Goal: Transaction & Acquisition: Purchase product/service

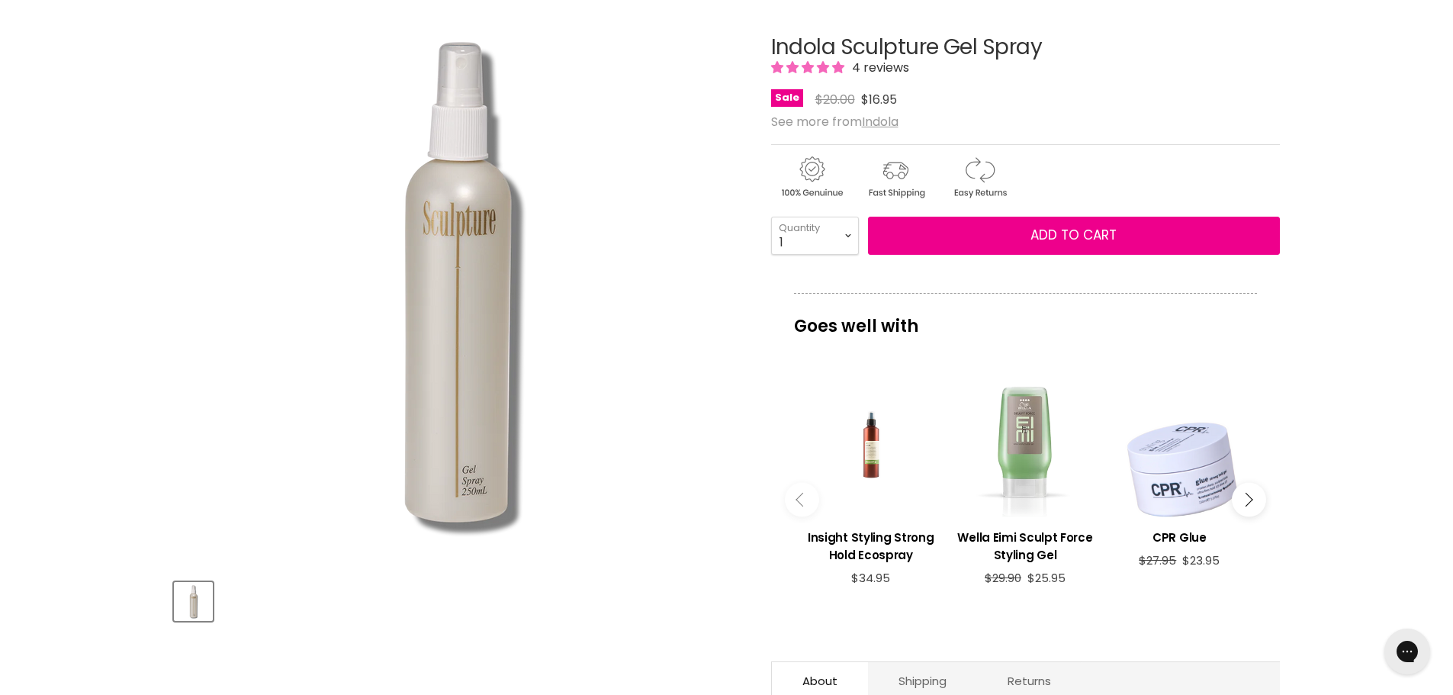
scroll to position [153, 0]
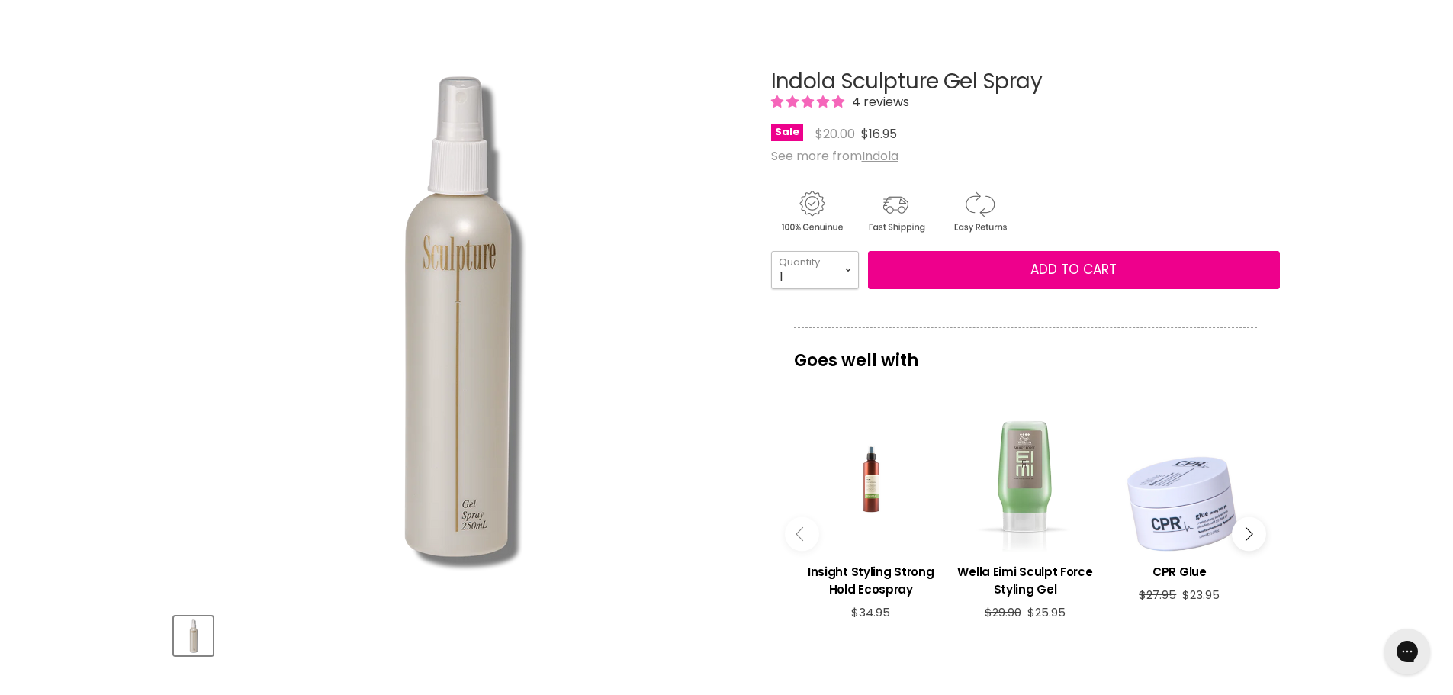
click at [848, 269] on select "1 2 3 4 5 6 7 8 9 10+" at bounding box center [815, 270] width 88 height 38
select select "2"
click at [771, 251] on select "1 2 3 4 5 6 7 8 9 10+" at bounding box center [815, 270] width 88 height 38
type input "2"
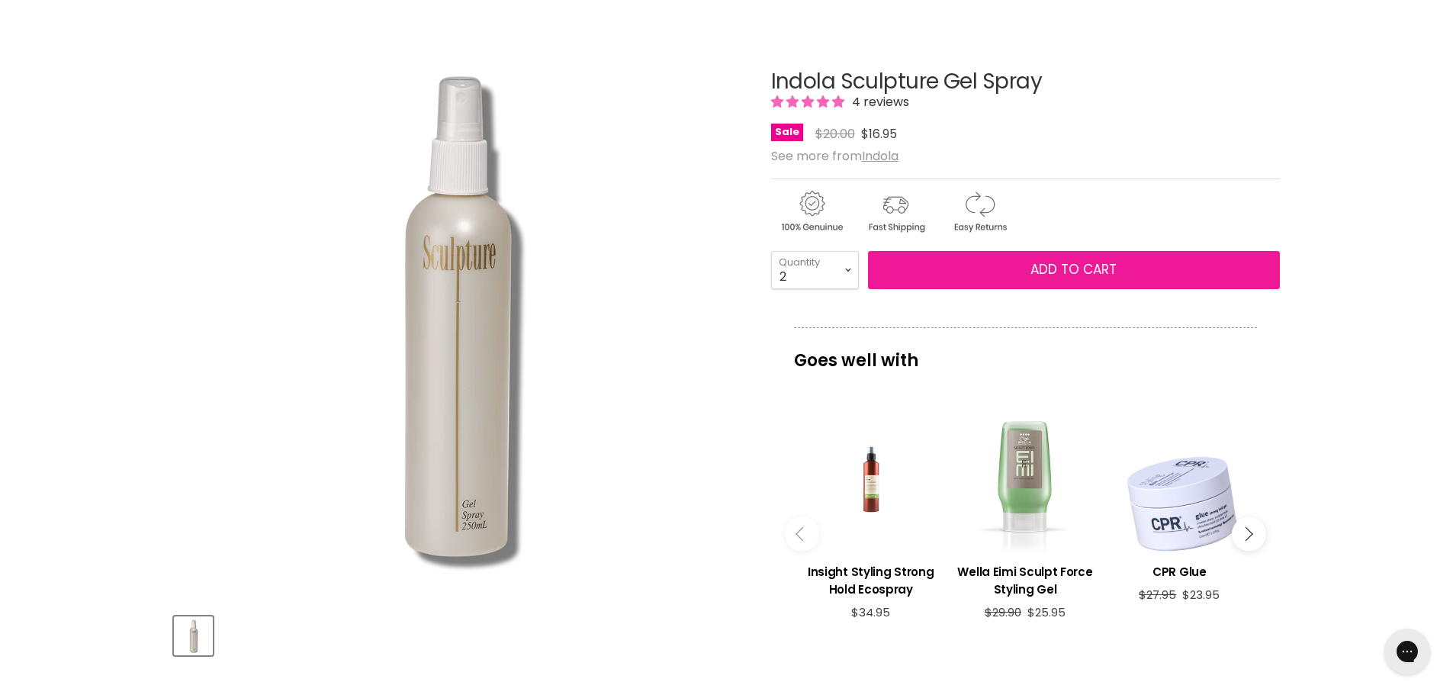
click at [1066, 268] on span "Add to cart" at bounding box center [1073, 269] width 86 height 18
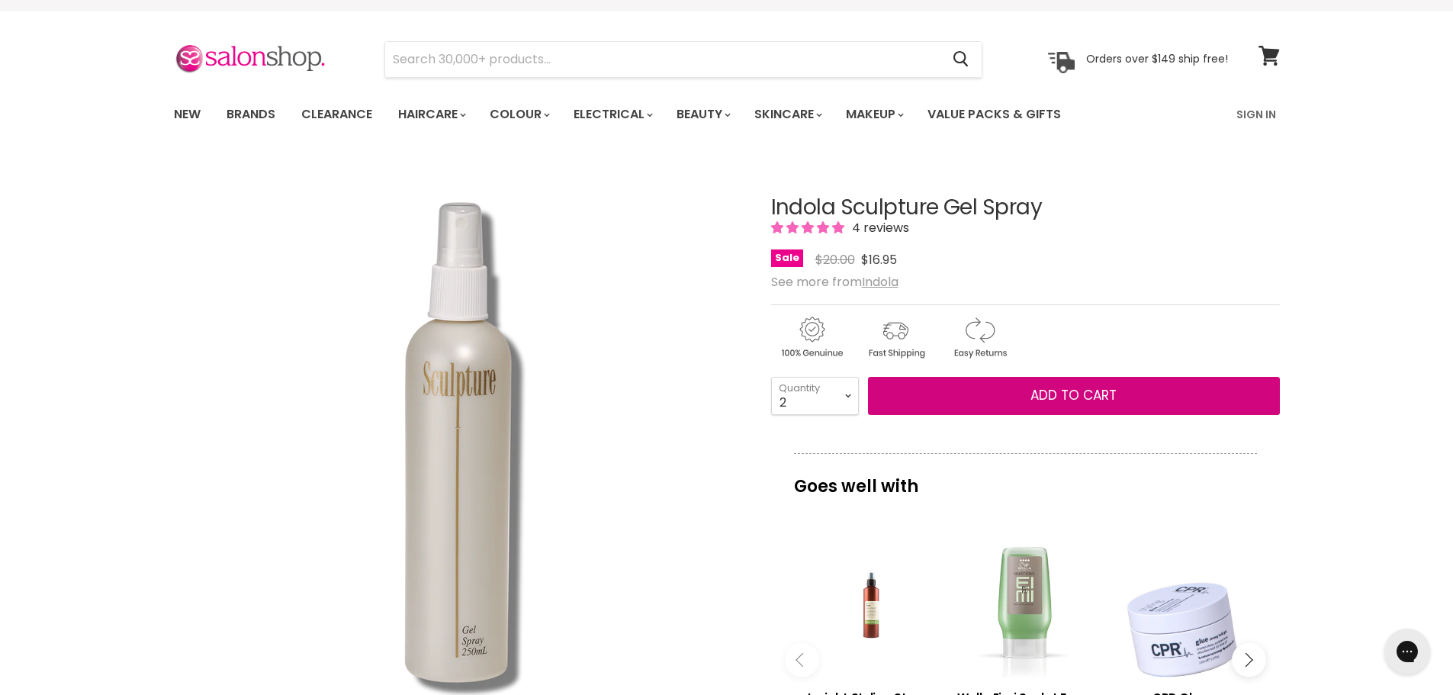
scroll to position [0, 0]
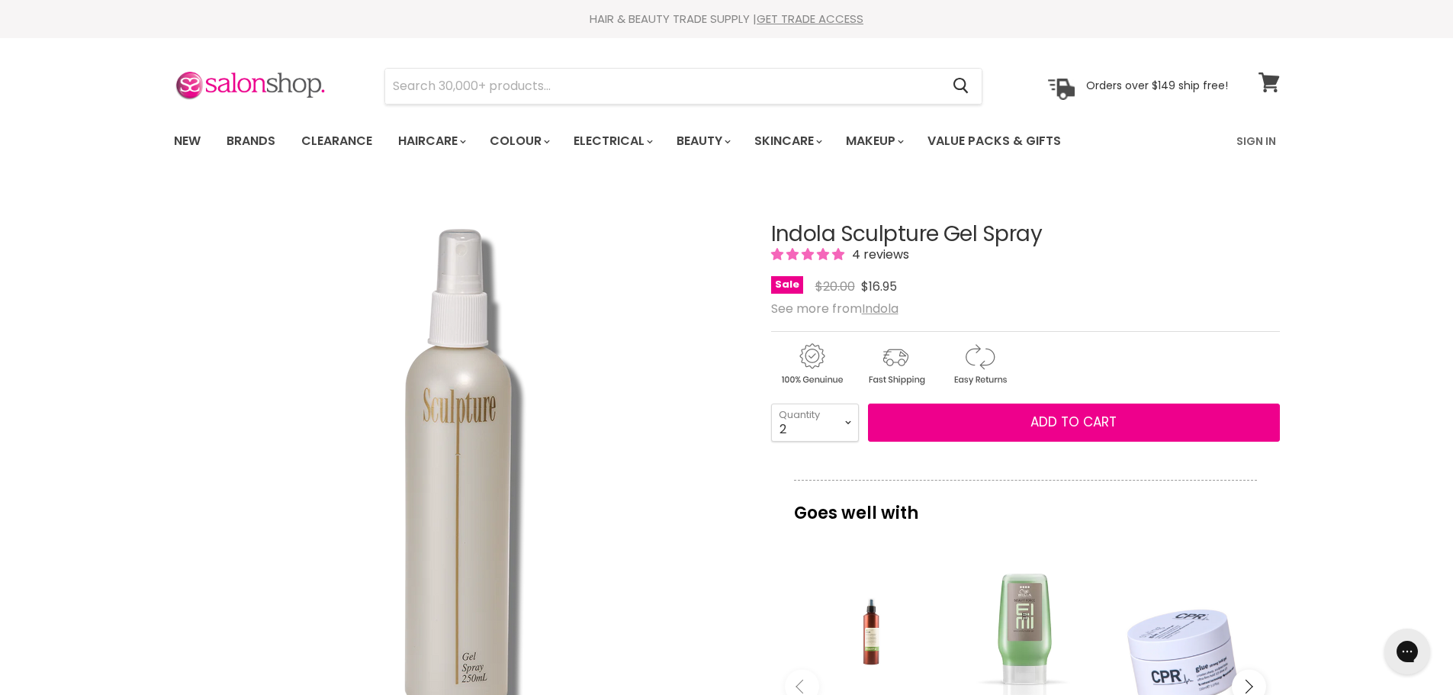
click at [1267, 82] on icon at bounding box center [1268, 82] width 21 height 20
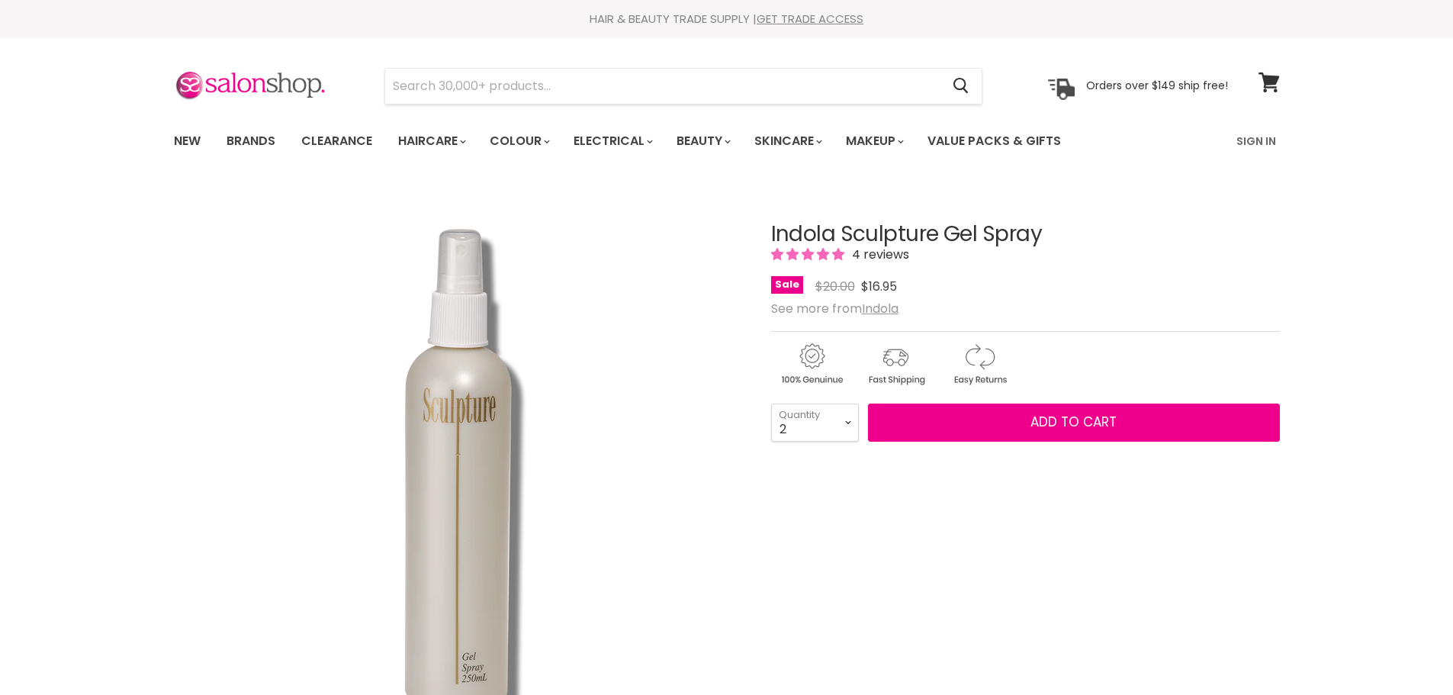
select select "2"
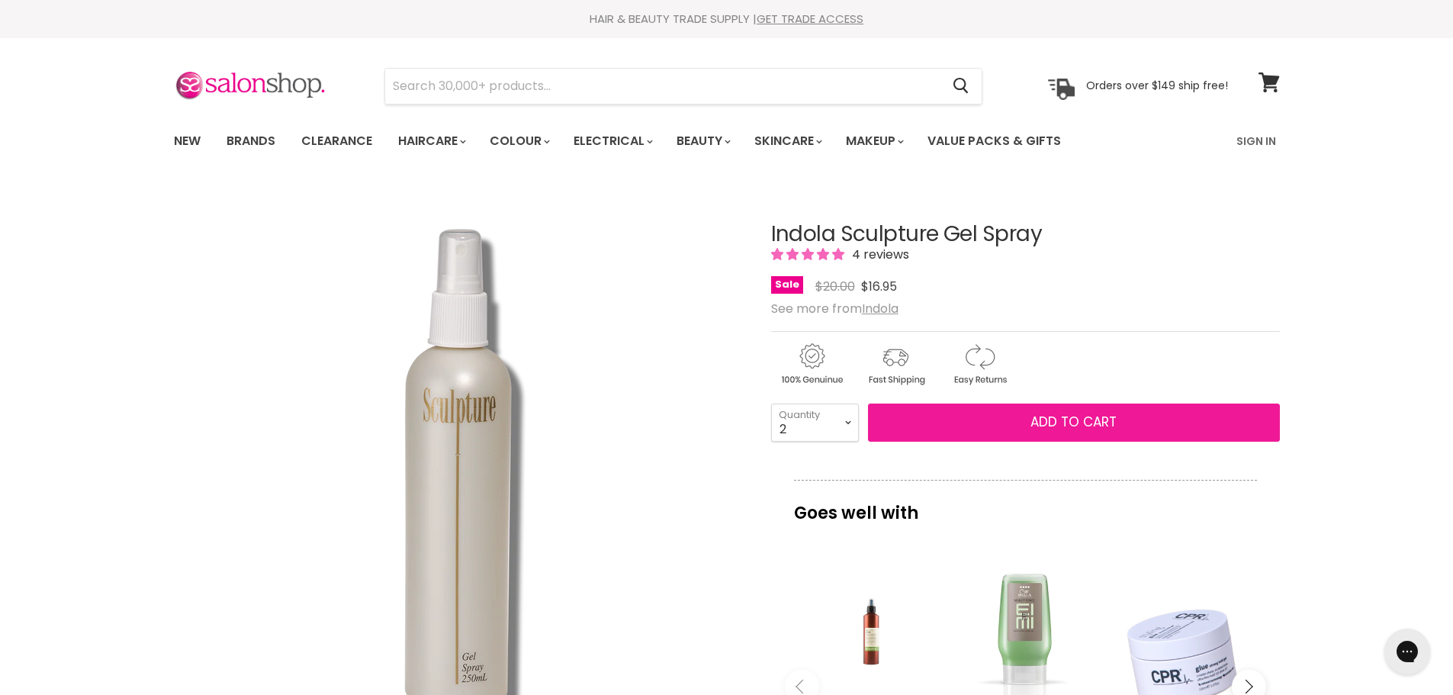
click at [1058, 423] on span "Add to cart" at bounding box center [1073, 422] width 86 height 18
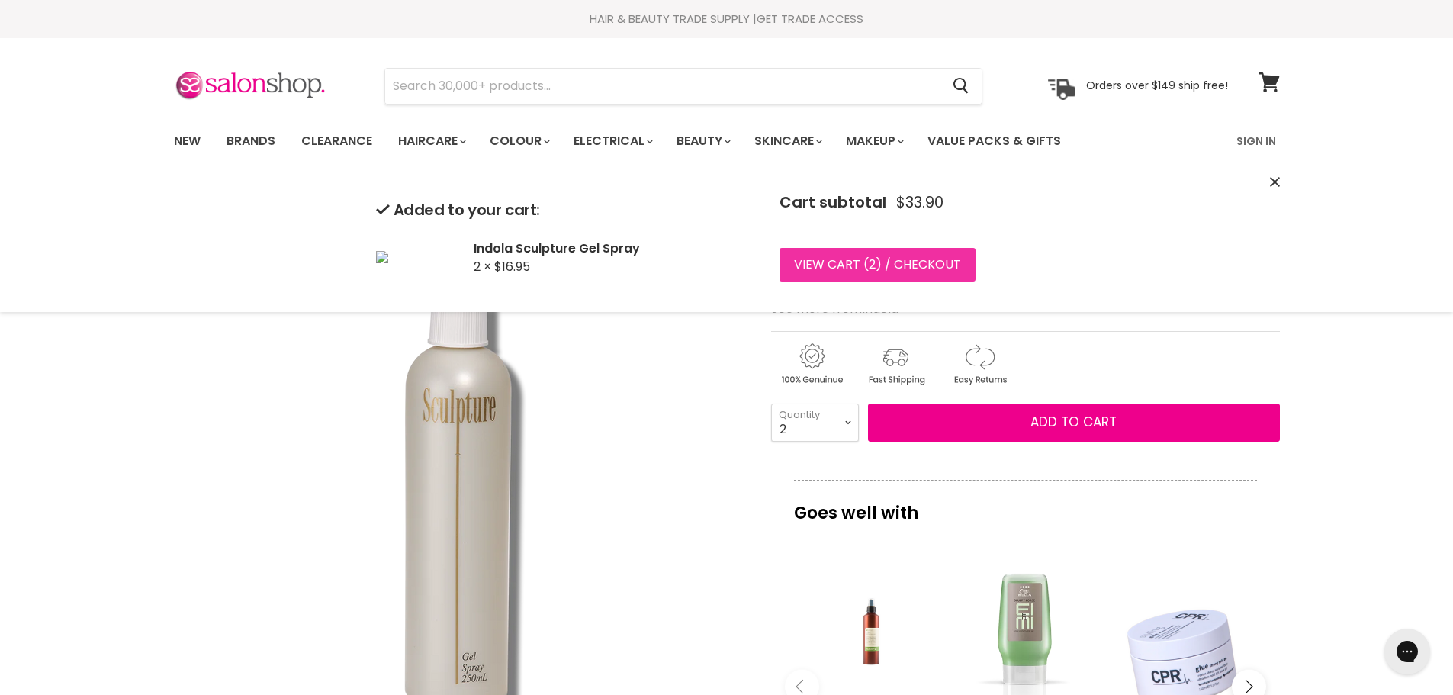
click at [912, 258] on link "View cart ( 2 ) / Checkout" at bounding box center [877, 265] width 196 height 34
